Goal: Task Accomplishment & Management: Complete application form

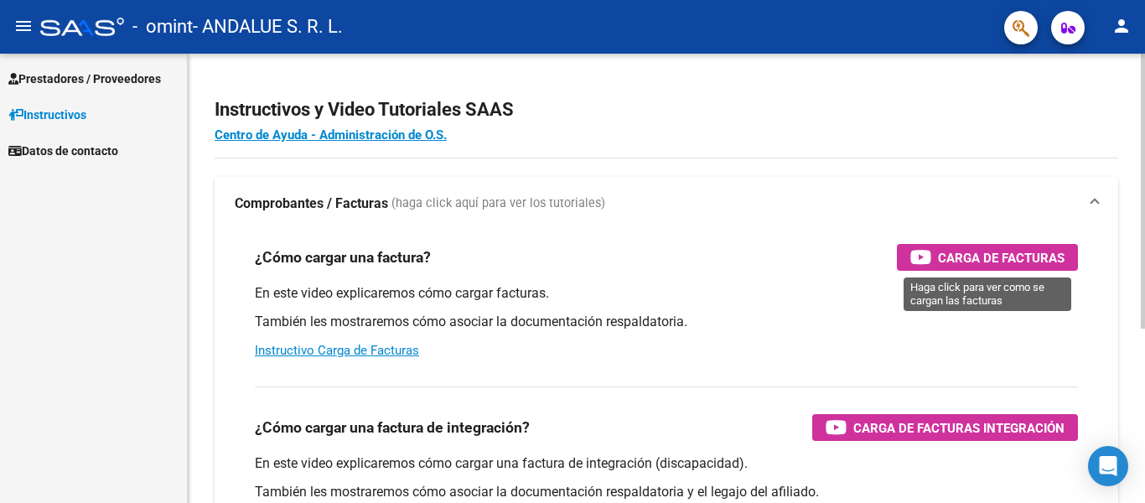
click at [999, 259] on span "Carga de Facturas" at bounding box center [1001, 257] width 127 height 21
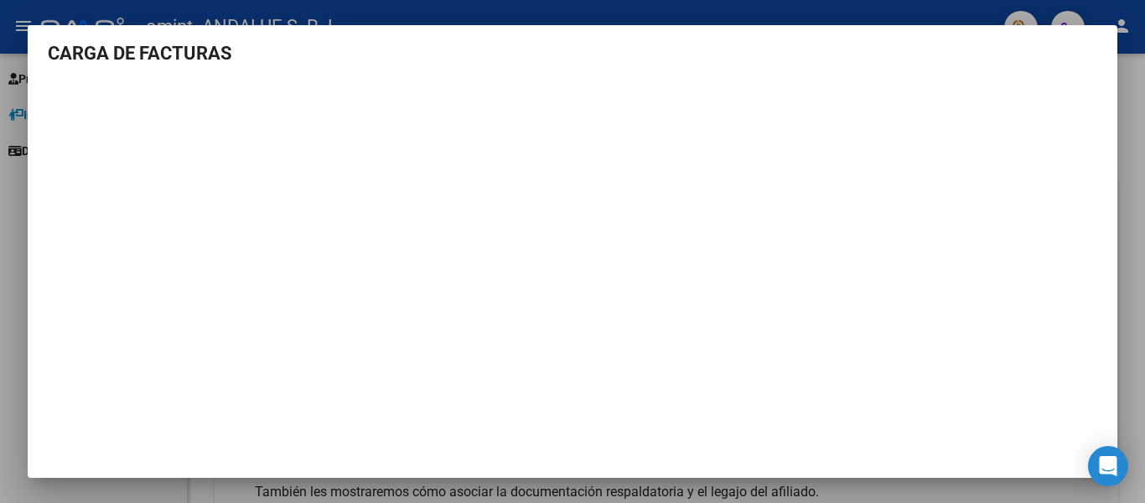
scroll to position [7, 0]
click at [13, 238] on div at bounding box center [572, 251] width 1145 height 503
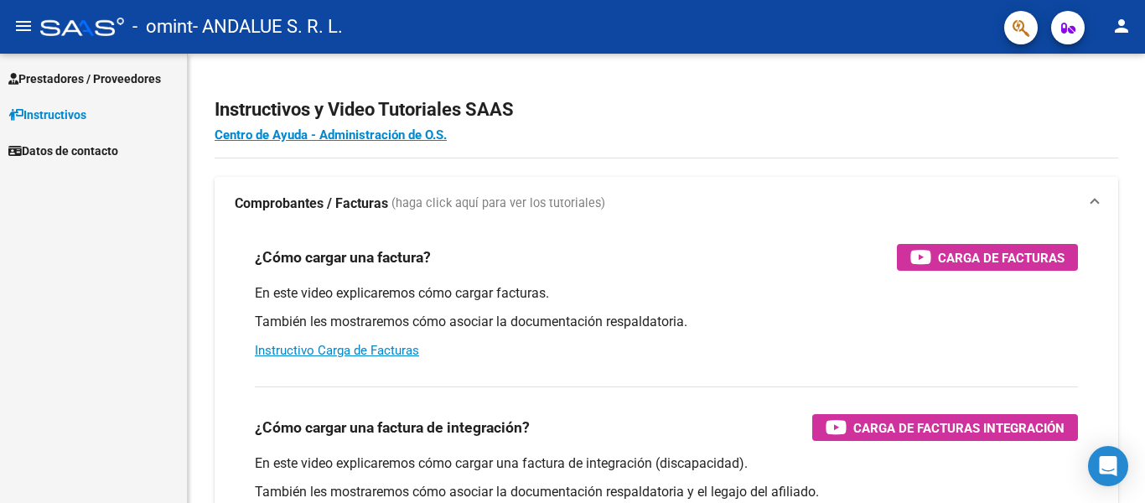
click at [119, 80] on span "Prestadores / Proveedores" at bounding box center [84, 79] width 153 height 18
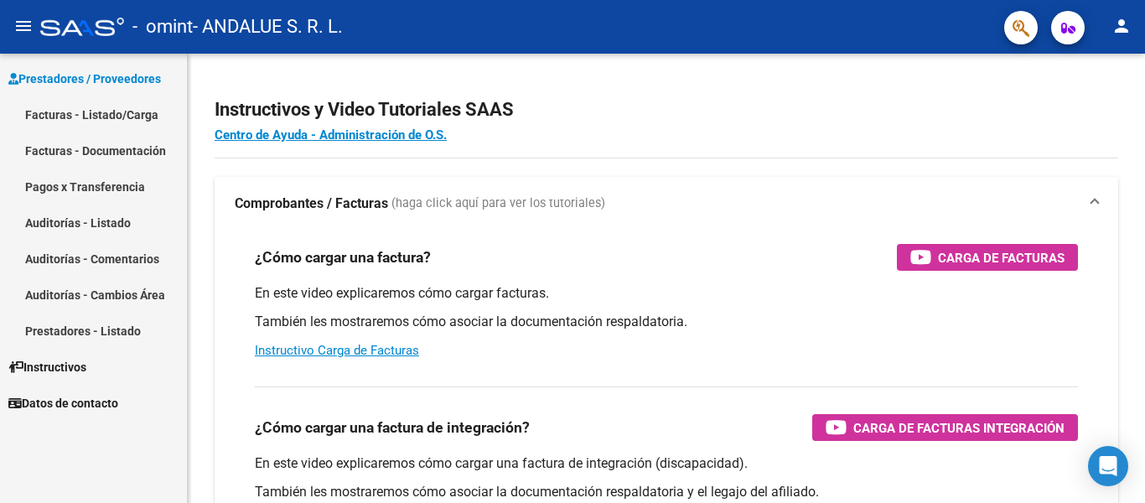
click at [120, 114] on link "Facturas - Listado/Carga" at bounding box center [93, 114] width 187 height 36
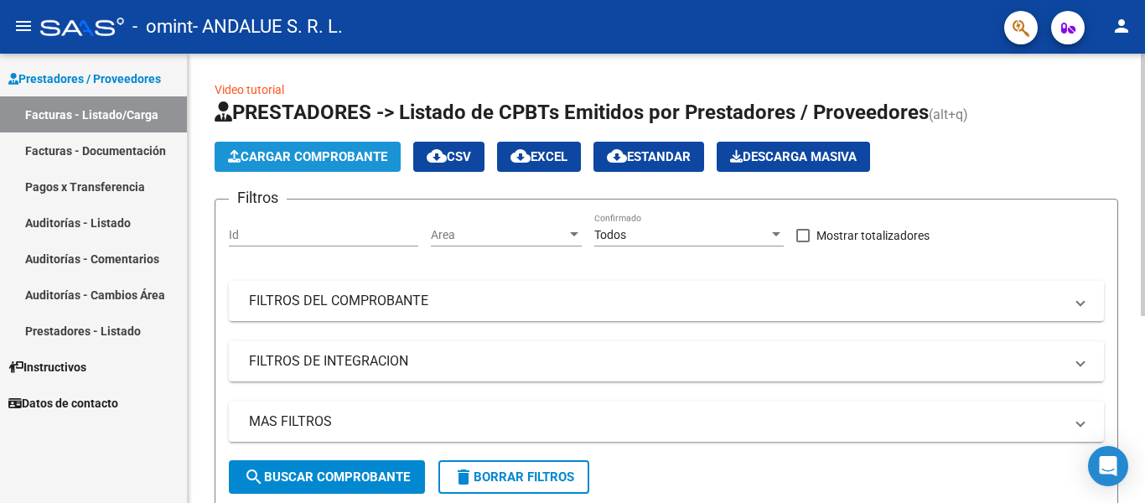
click at [346, 151] on span "Cargar Comprobante" at bounding box center [307, 156] width 159 height 15
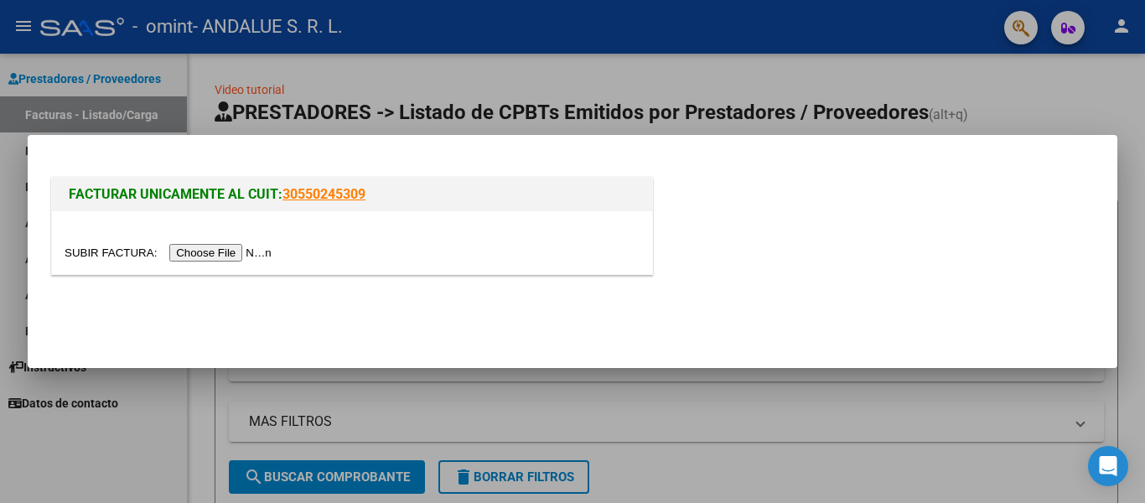
click at [232, 249] on input "file" at bounding box center [171, 253] width 212 height 18
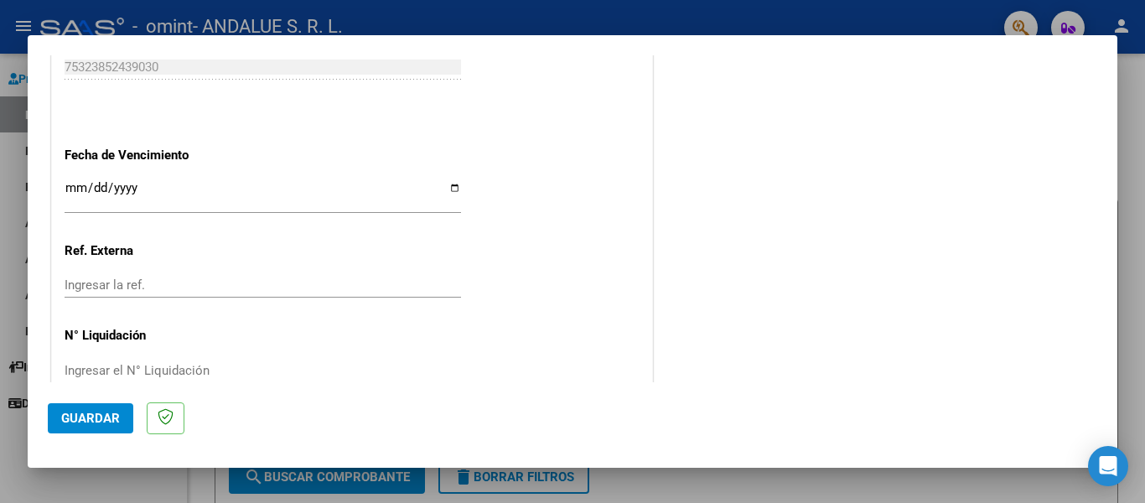
scroll to position [1090, 0]
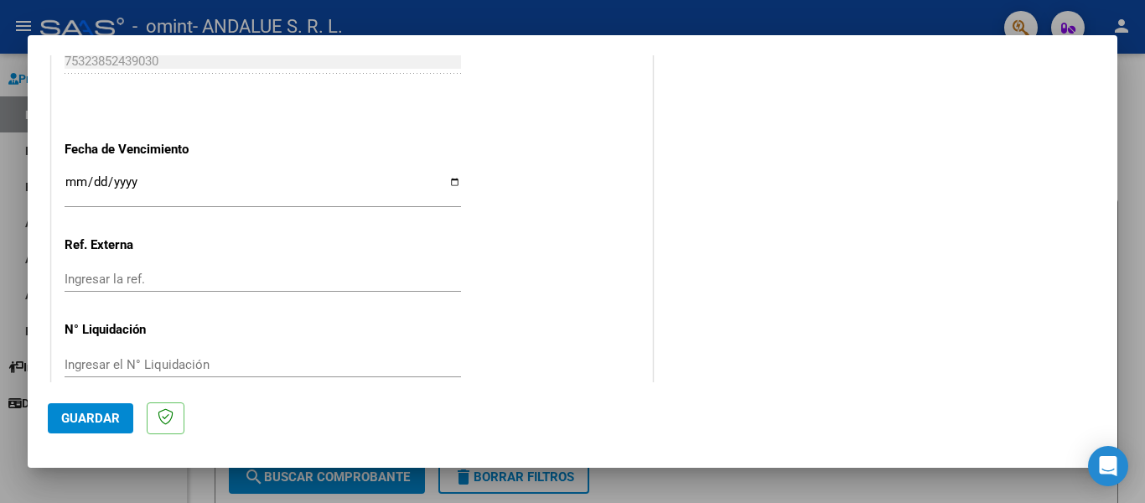
click at [165, 180] on input "Ingresar la fecha" at bounding box center [263, 188] width 396 height 27
type input "[DATE]"
click at [121, 357] on input "Ingresar el N° Liquidación" at bounding box center [263, 364] width 396 height 15
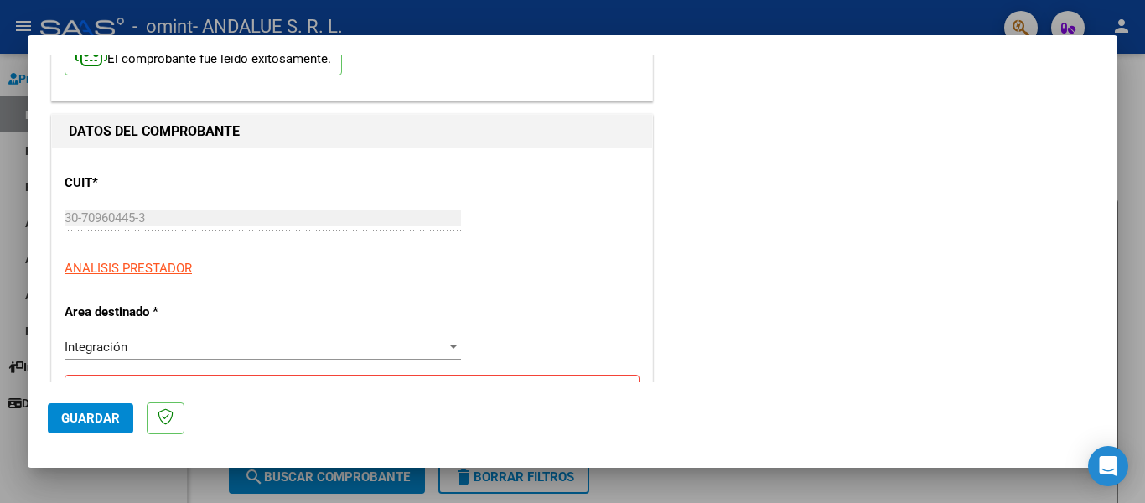
scroll to position [0, 0]
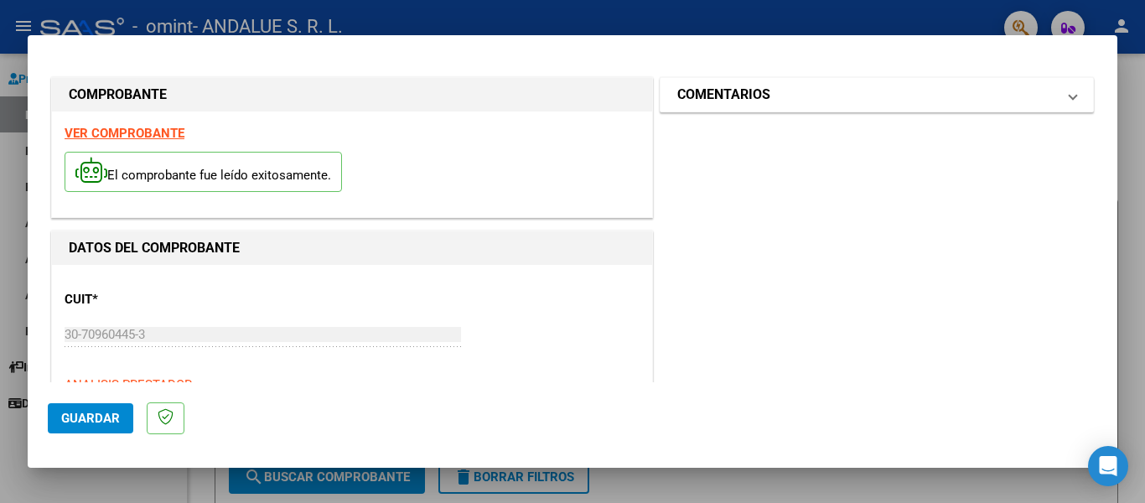
click at [718, 91] on h1 "COMENTARIOS" at bounding box center [723, 95] width 93 height 20
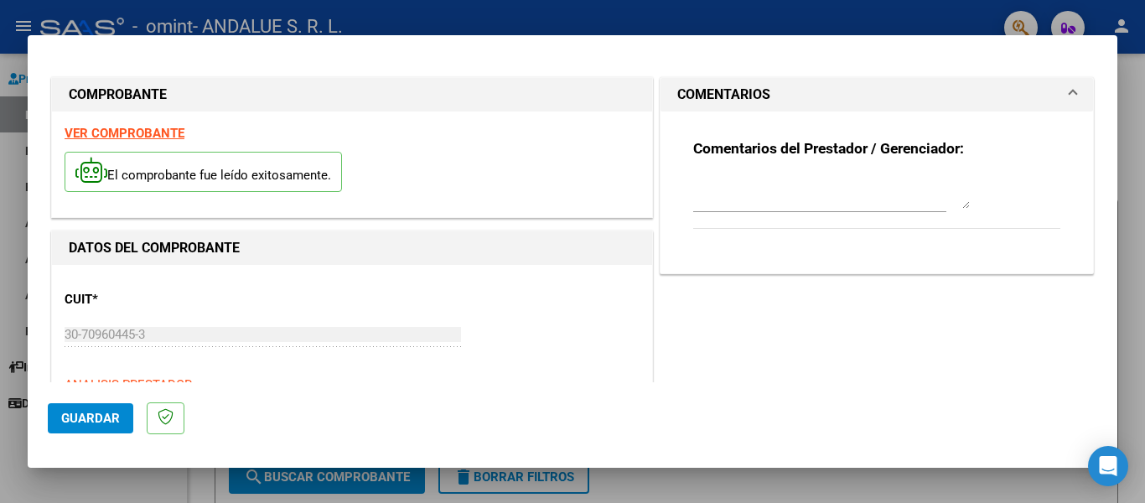
click at [572, 217] on div "VER COMPROBANTE El comprobante fue leído exitosamente." at bounding box center [352, 164] width 600 height 106
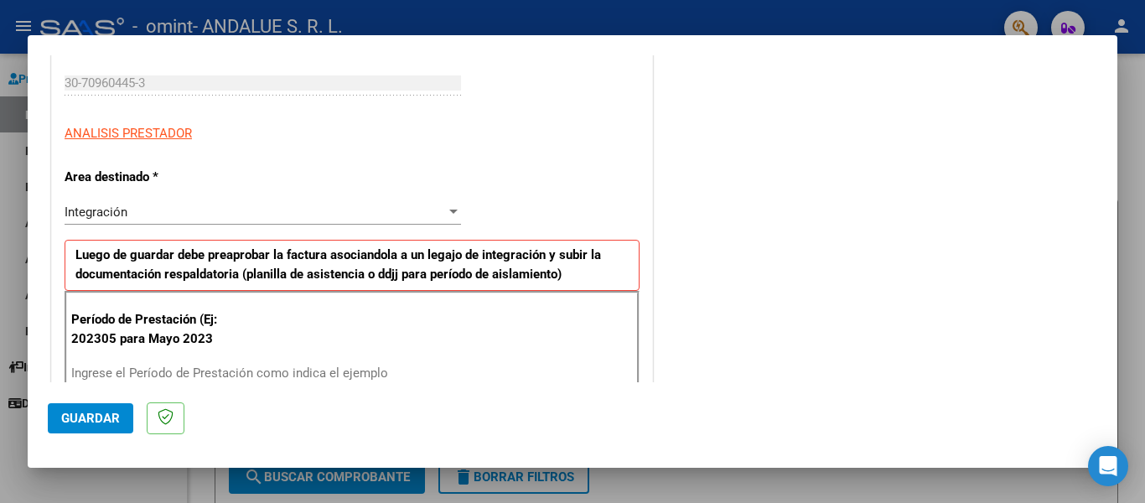
click at [66, 412] on span "Guardar" at bounding box center [90, 418] width 59 height 15
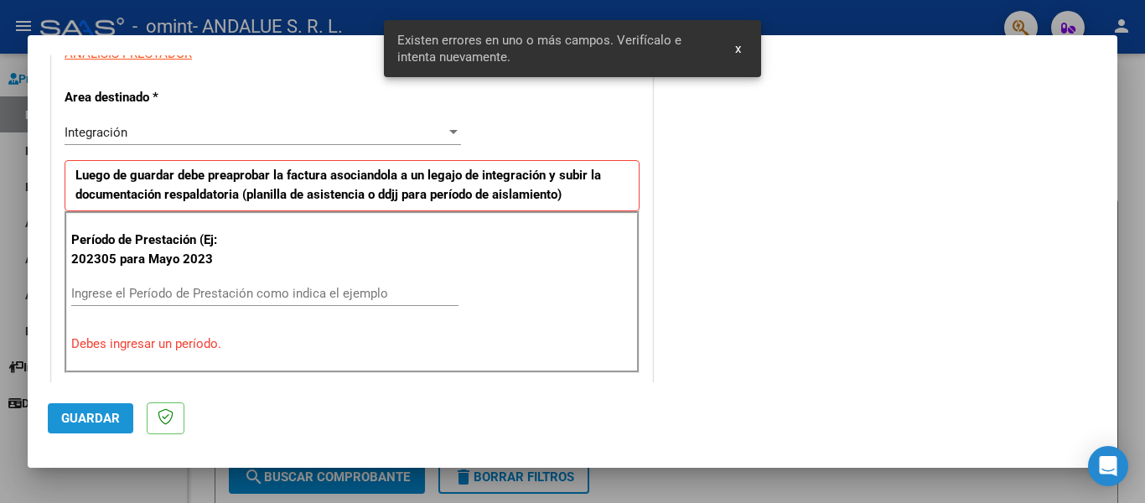
scroll to position [389, 0]
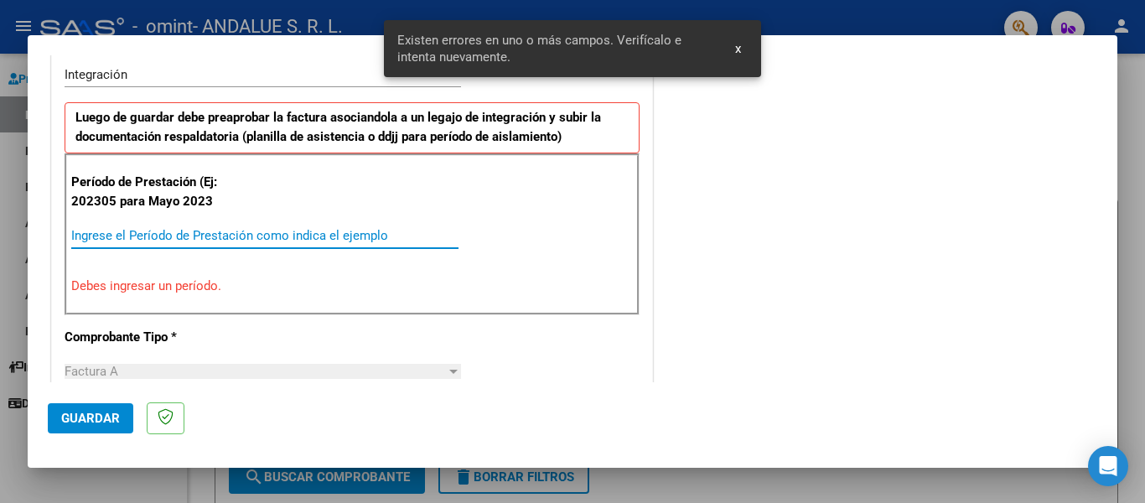
click at [172, 238] on input "Ingrese el Período de Prestación como indica el ejemplo" at bounding box center [264, 235] width 387 height 15
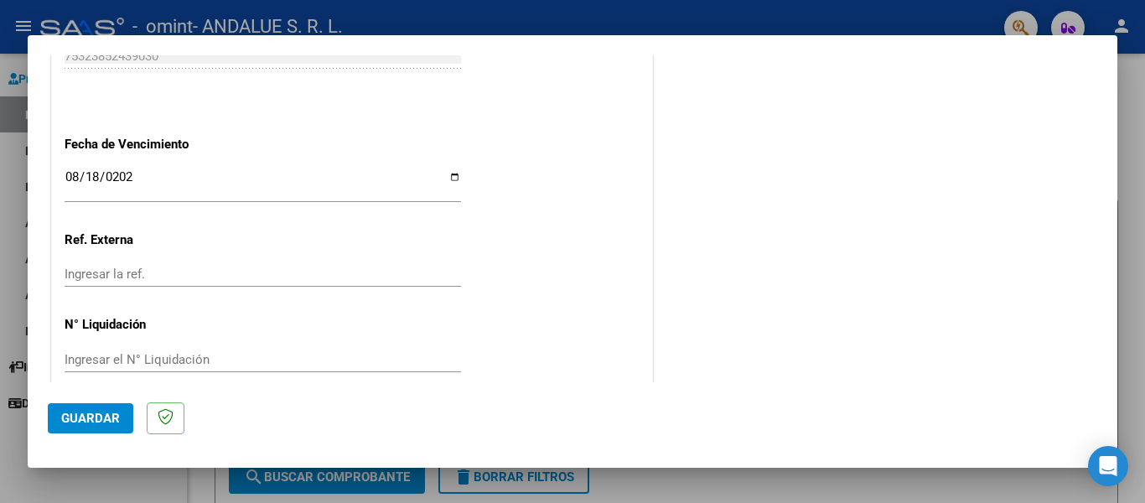
scroll to position [1095, 0]
type input "202507"
click at [76, 415] on span "Guardar" at bounding box center [90, 418] width 59 height 15
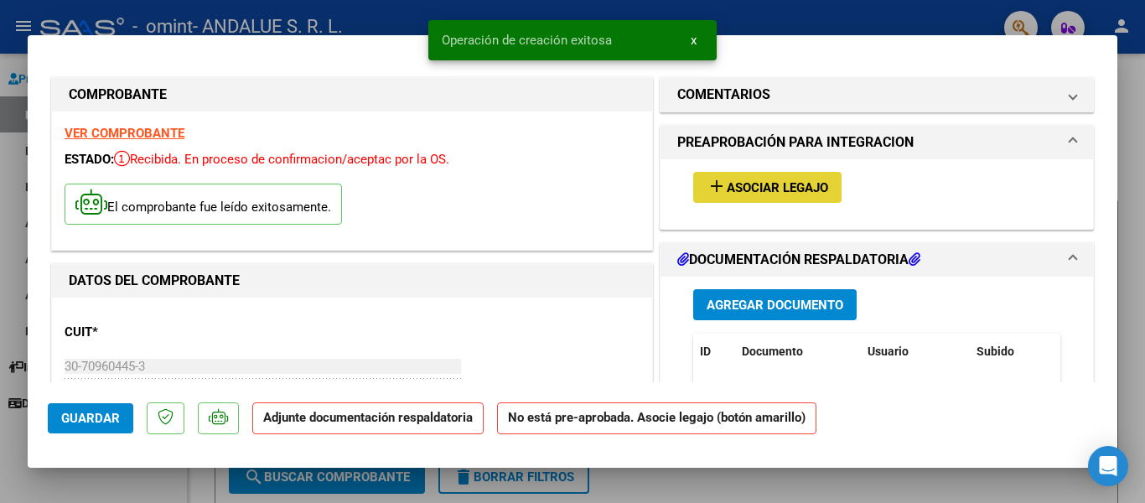
click at [765, 187] on span "Asociar Legajo" at bounding box center [777, 187] width 101 height 15
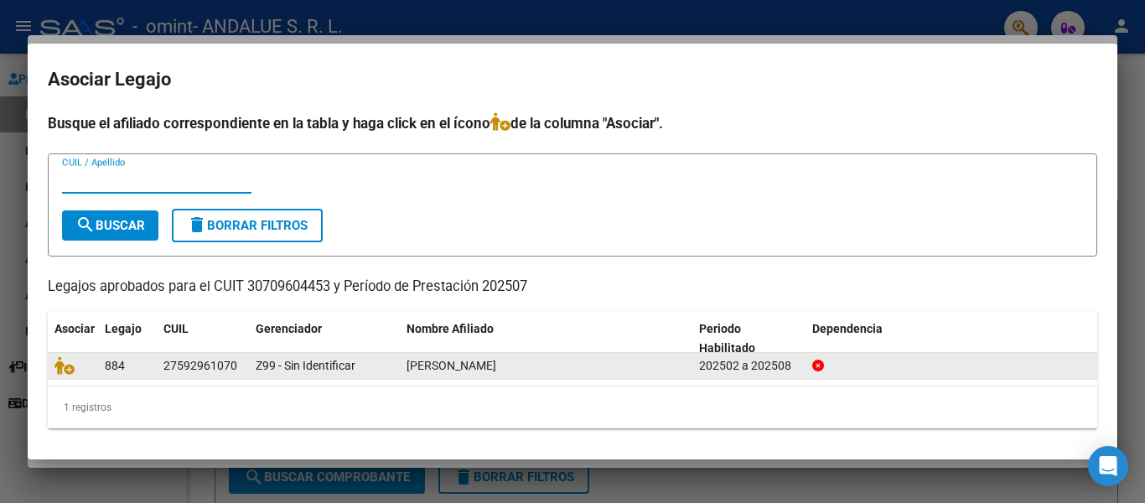
click at [685, 370] on div "[PERSON_NAME]" at bounding box center [546, 365] width 279 height 19
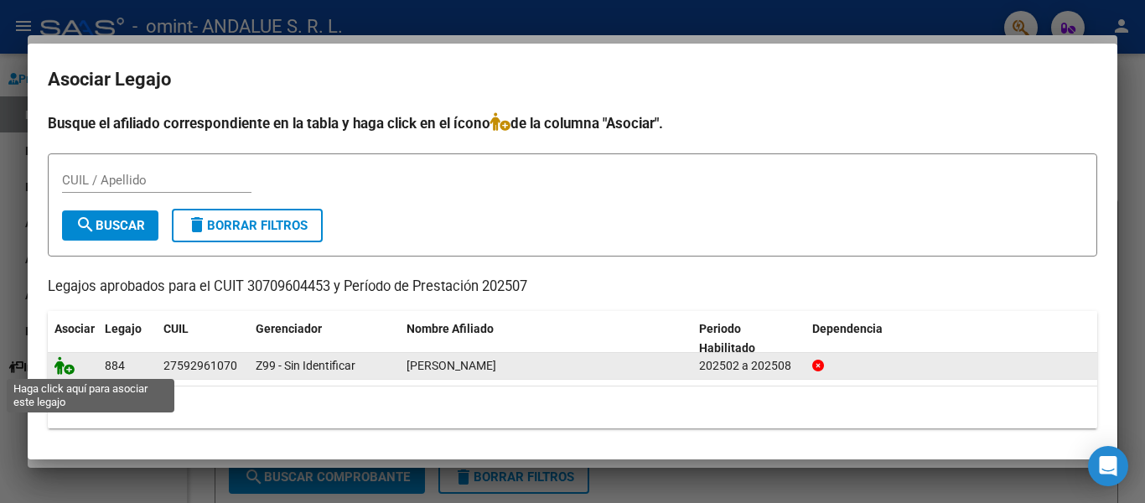
click at [69, 368] on icon at bounding box center [64, 365] width 20 height 18
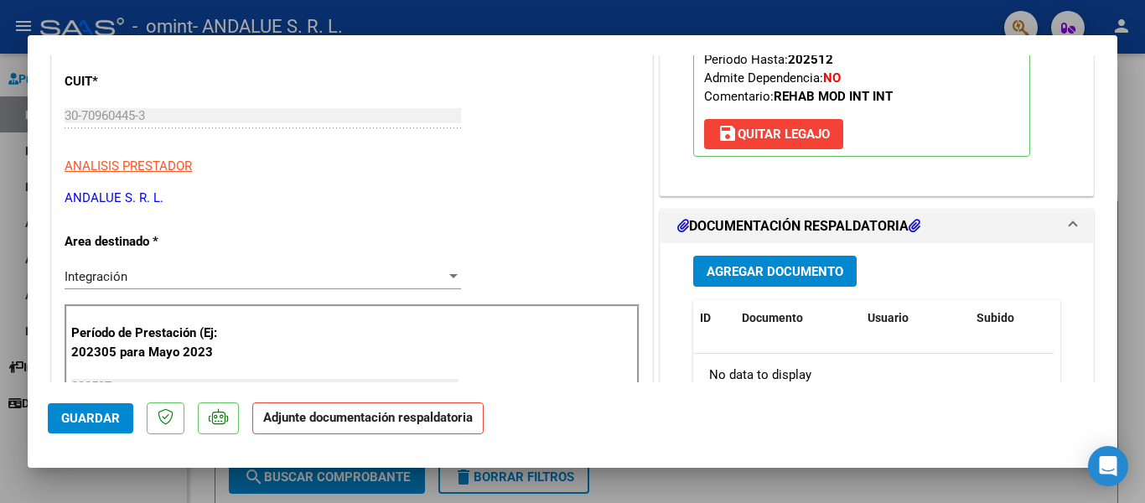
scroll to position [251, 0]
click at [773, 273] on span "Agregar Documento" at bounding box center [775, 270] width 137 height 15
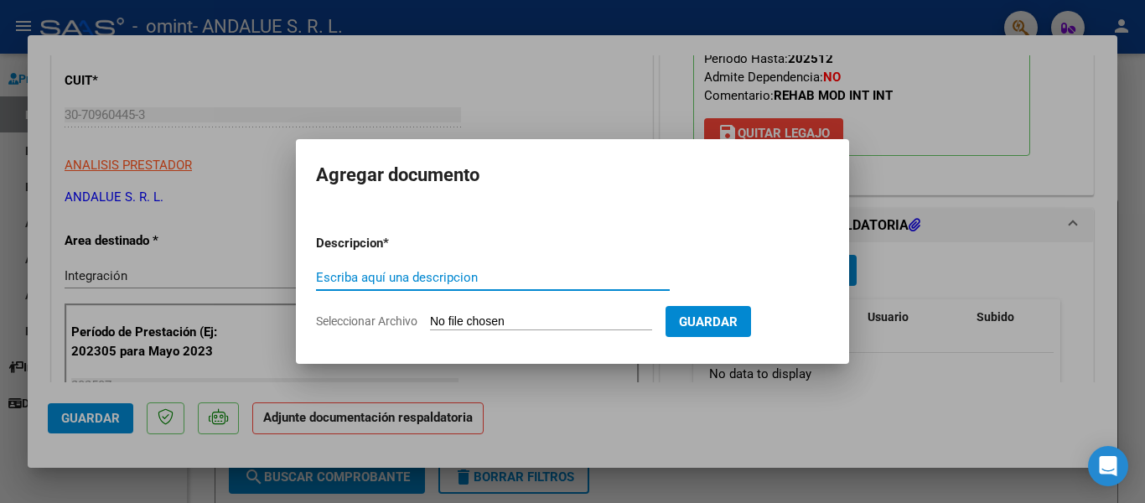
click at [417, 282] on input "Escriba aquí una descripcion" at bounding box center [493, 277] width 354 height 15
type input "PLANILLA DE ASISTENCIA"
click at [487, 320] on input "Seleccionar Archivo" at bounding box center [541, 322] width 222 height 16
type input "C:\fakepath\ASISTENCIA.pdf"
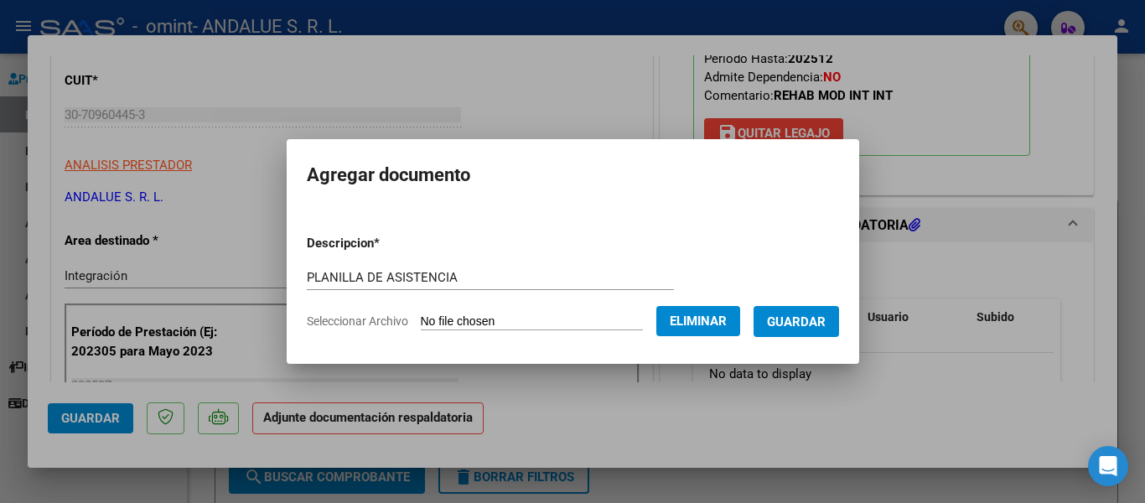
click at [778, 318] on button "Guardar" at bounding box center [796, 321] width 85 height 31
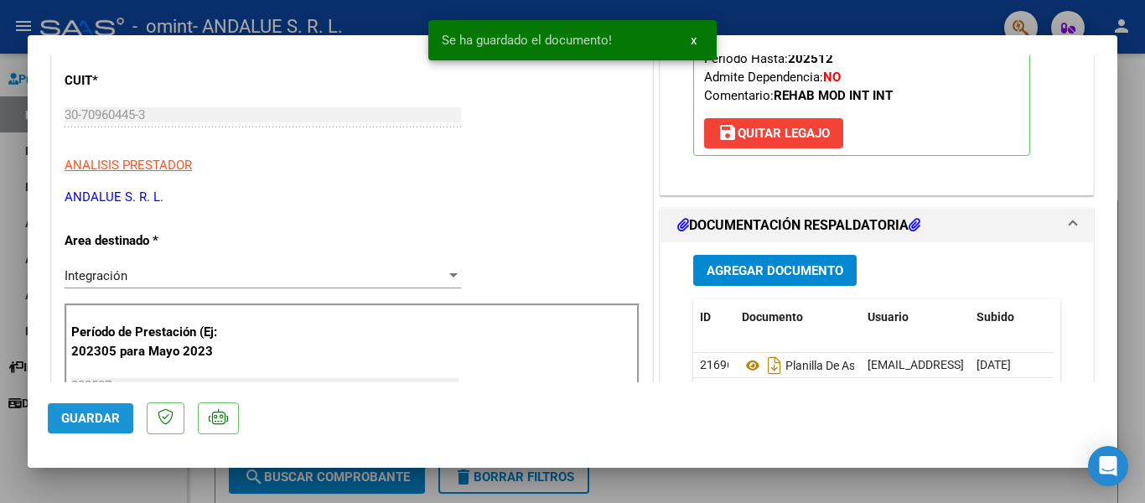
click at [118, 419] on span "Guardar" at bounding box center [90, 418] width 59 height 15
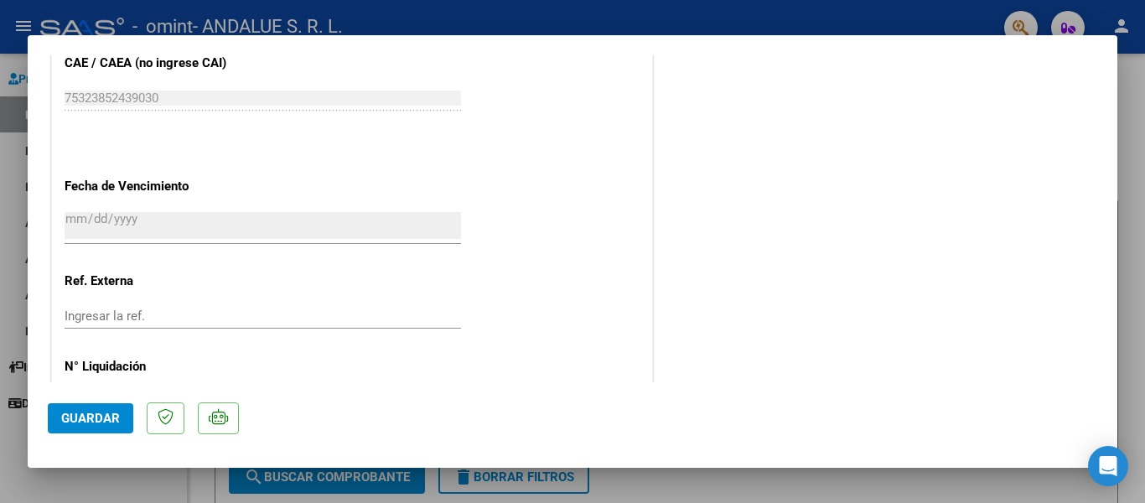
scroll to position [1152, 0]
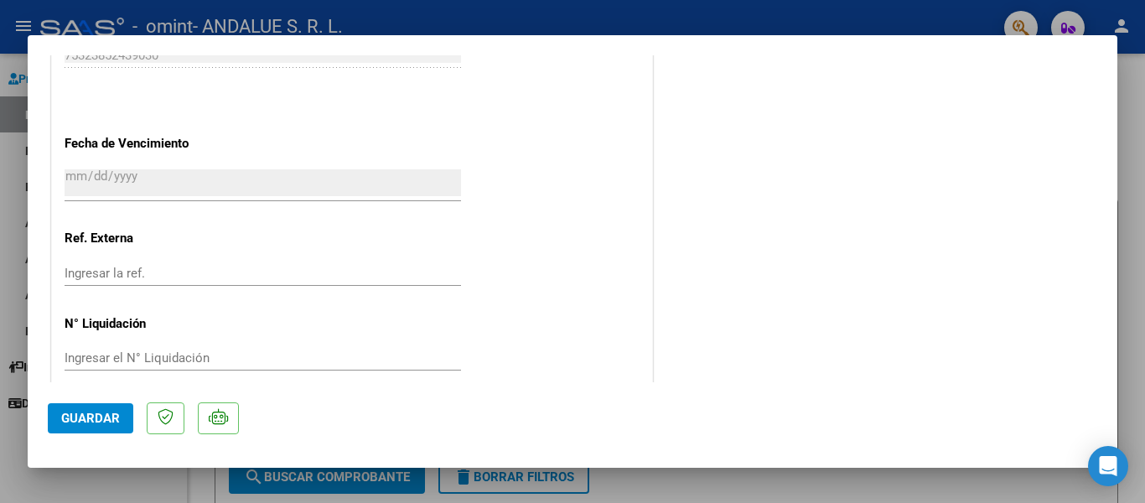
click at [84, 419] on span "Guardar" at bounding box center [90, 418] width 59 height 15
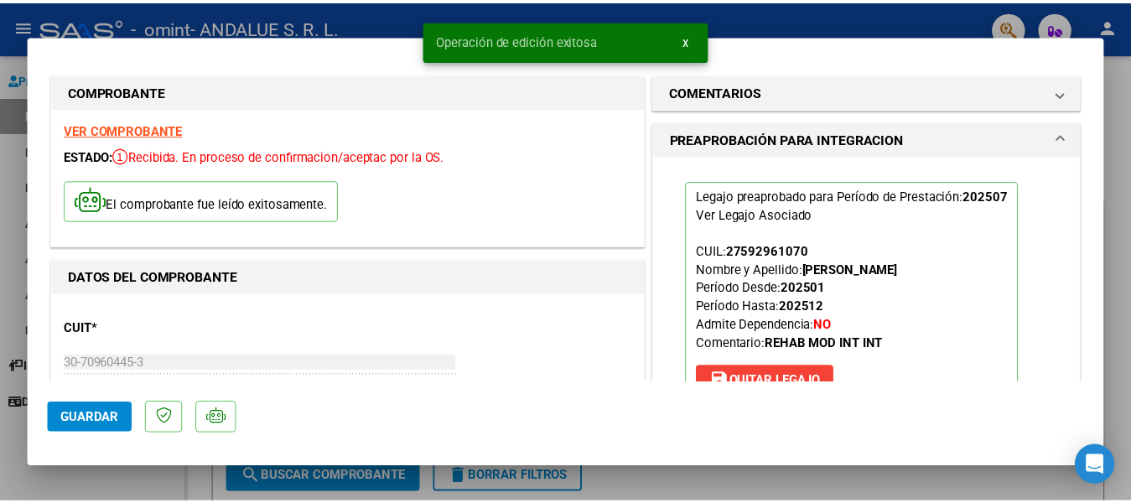
scroll to position [0, 0]
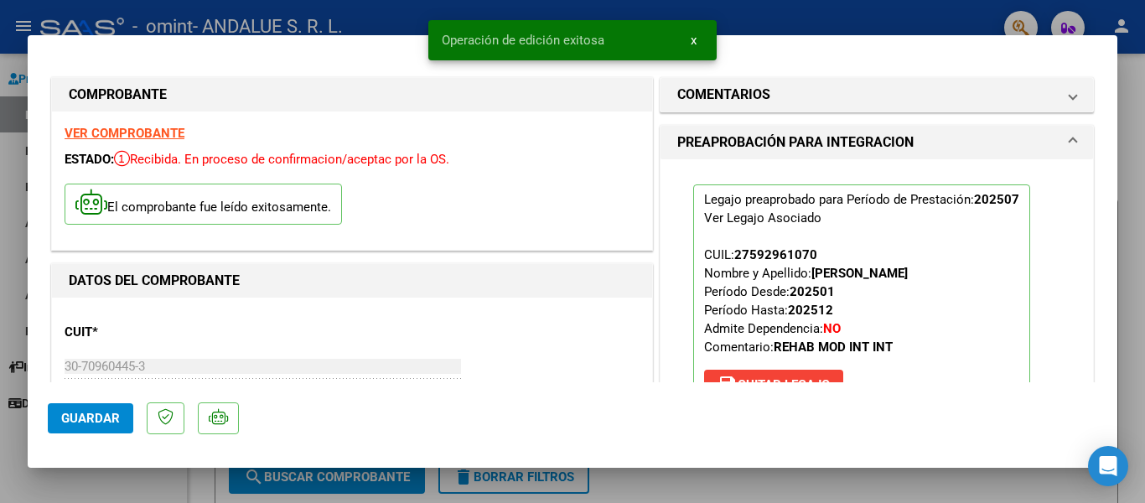
click at [1134, 223] on div at bounding box center [572, 251] width 1145 height 503
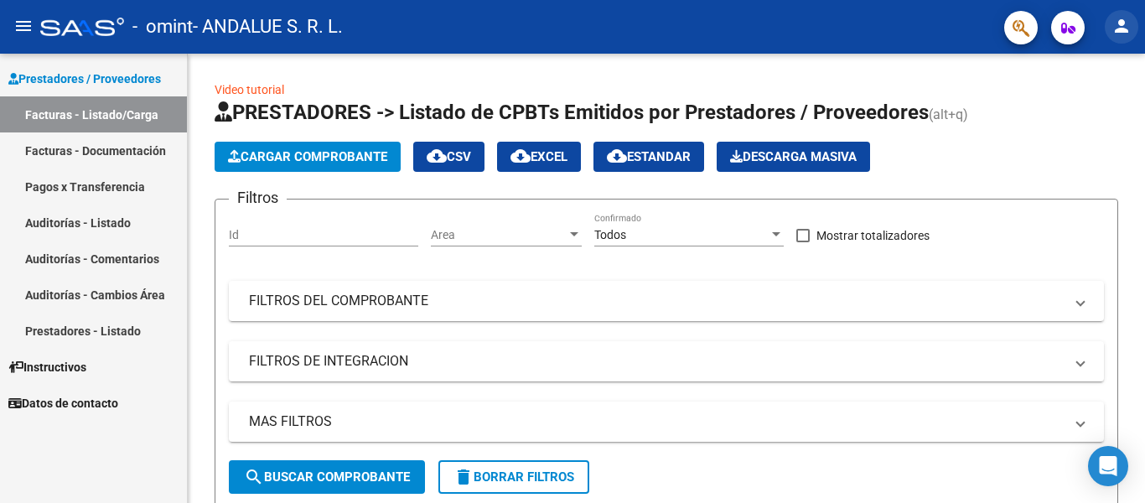
click at [1118, 20] on mat-icon "person" at bounding box center [1121, 26] width 20 height 20
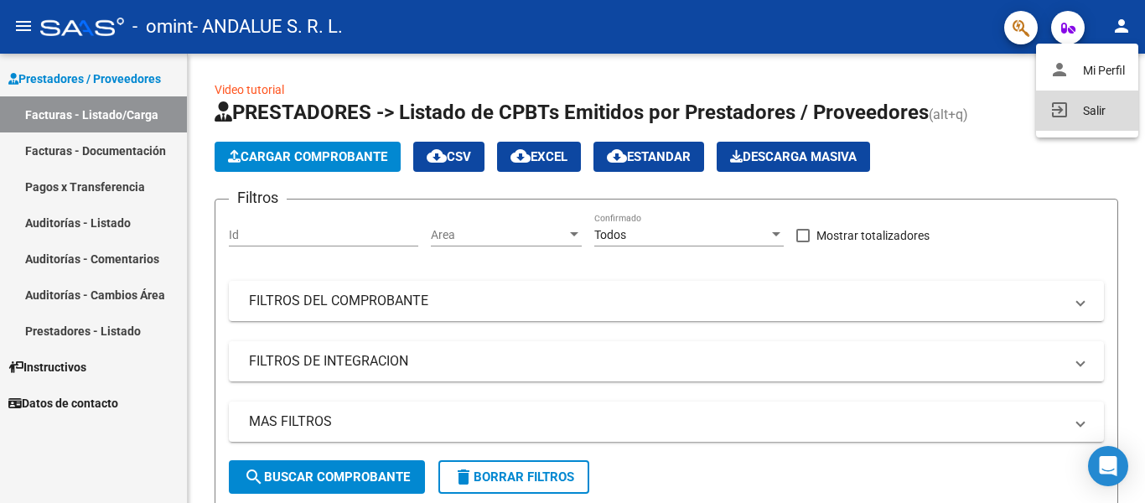
click at [1087, 109] on button "exit_to_app Salir" at bounding box center [1087, 111] width 102 height 40
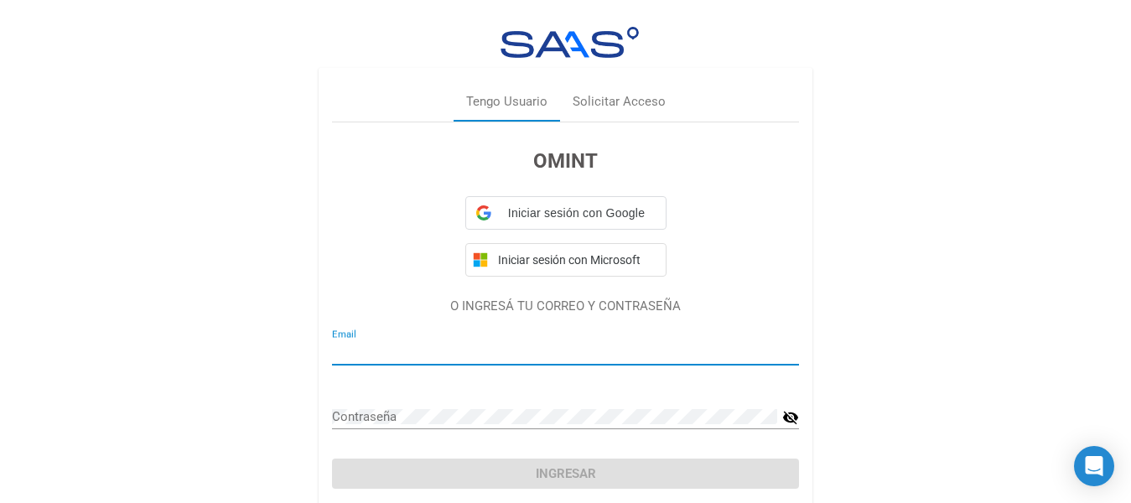
type input "[EMAIL_ADDRESS][DOMAIN_NAME]"
